Goal: Transaction & Acquisition: Purchase product/service

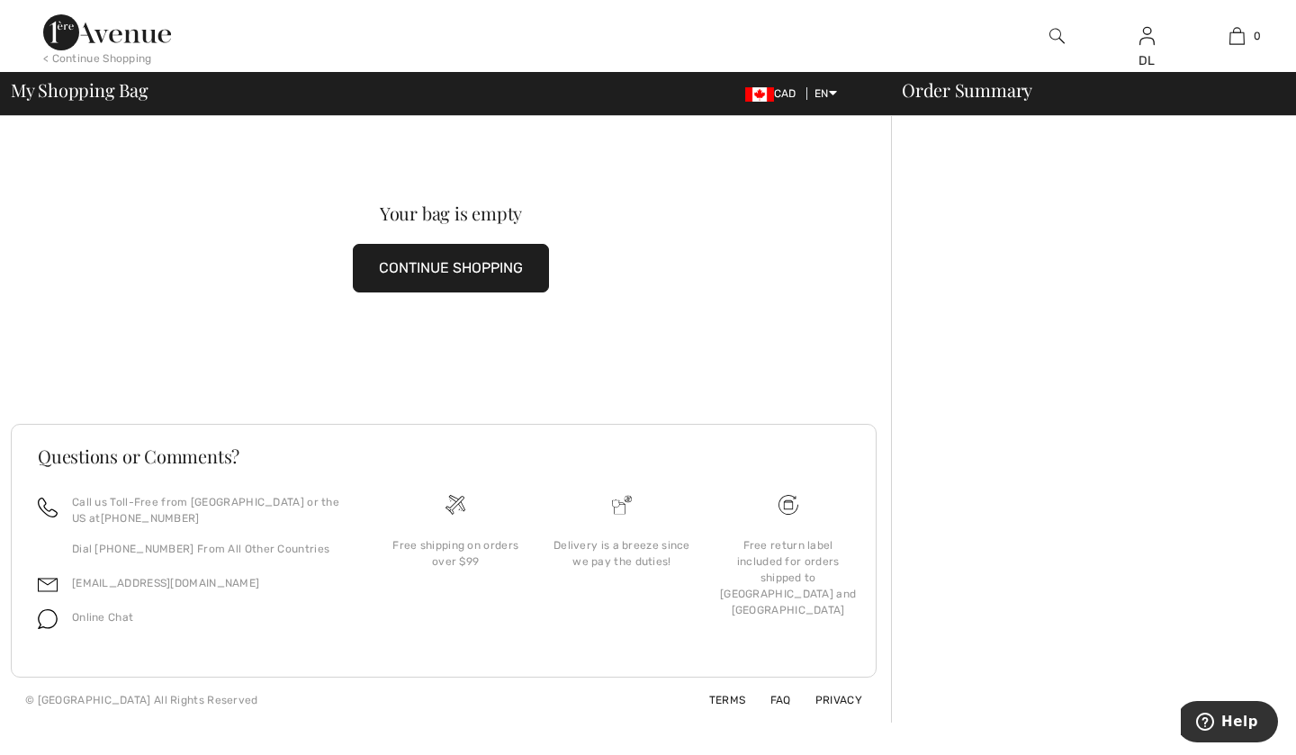
click at [433, 270] on button "CONTINUE SHOPPING" at bounding box center [451, 268] width 196 height 49
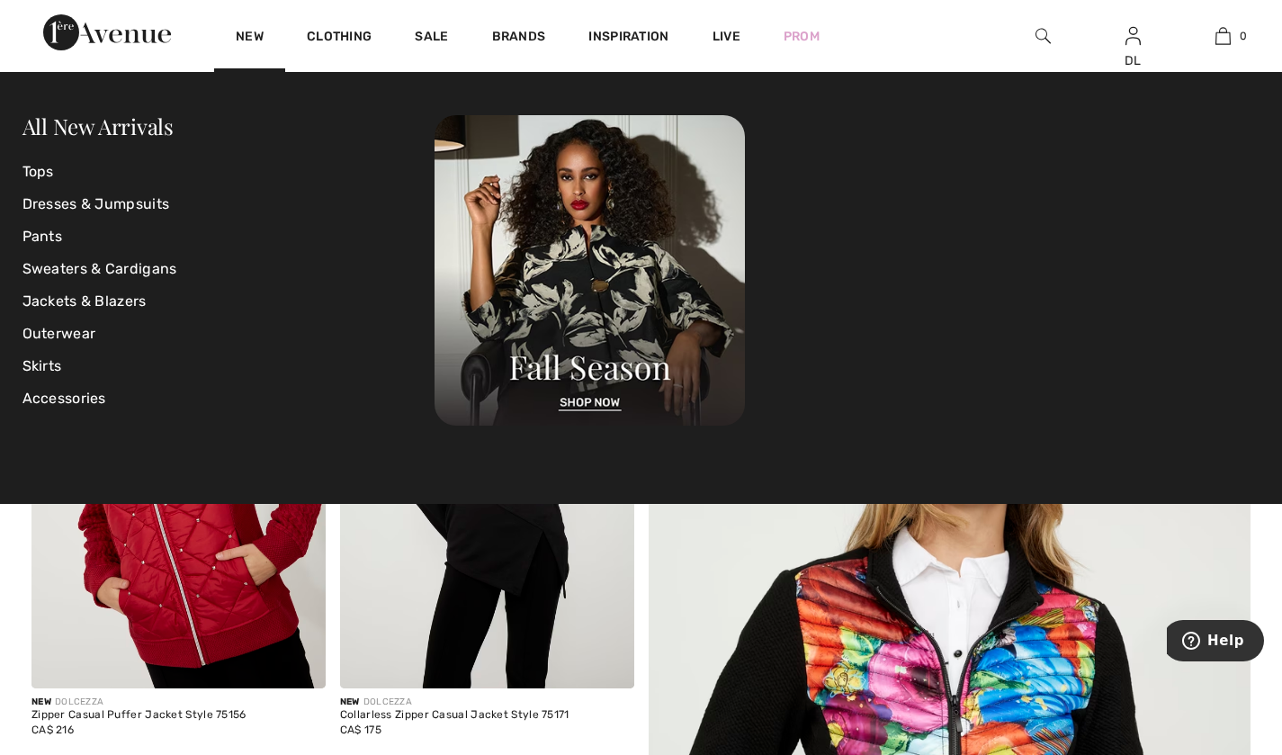
click at [240, 31] on link "New" at bounding box center [250, 38] width 28 height 19
